Goal: Find specific page/section: Find specific page/section

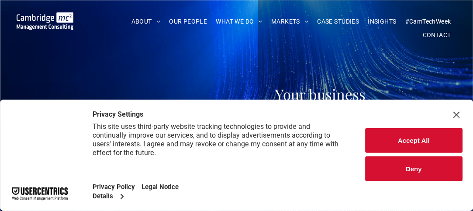
click at [459, 114] on div "Close Layer" at bounding box center [456, 115] width 12 height 12
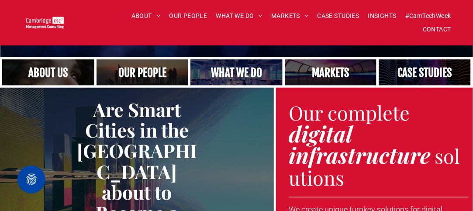
scroll to position [308, 0]
click at [352, 63] on link at bounding box center [329, 72] width 97 height 28
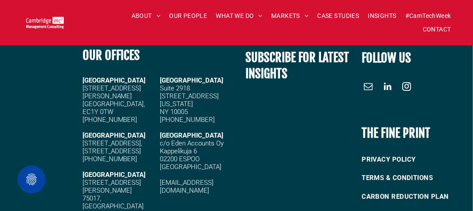
scroll to position [1097, 0]
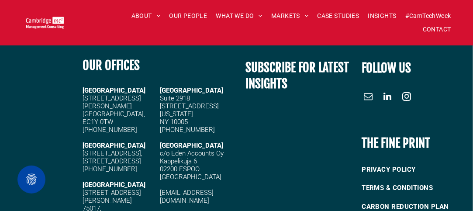
click at [387, 100] on span "linkedin" at bounding box center [388, 96] width 14 height 14
